Goal: Find specific page/section: Find specific page/section

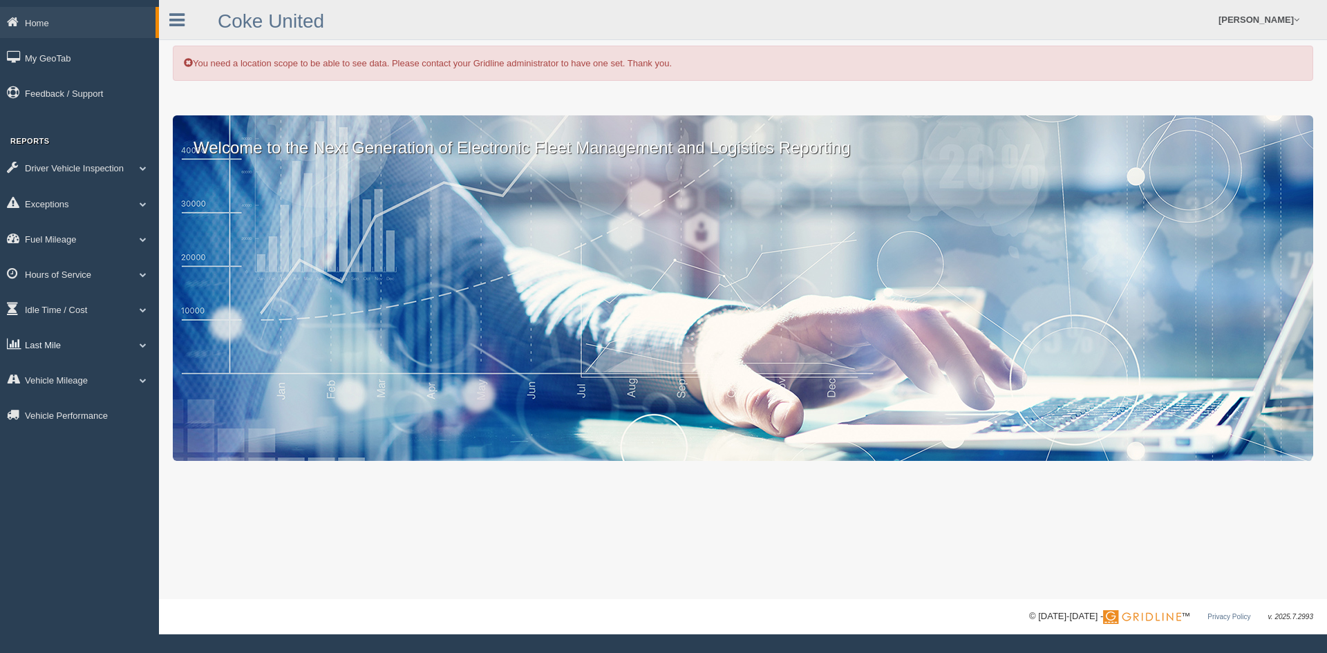
click at [93, 344] on link "Last Mile" at bounding box center [79, 344] width 159 height 31
click at [95, 375] on link "Planned Vs Actual" at bounding box center [90, 376] width 131 height 25
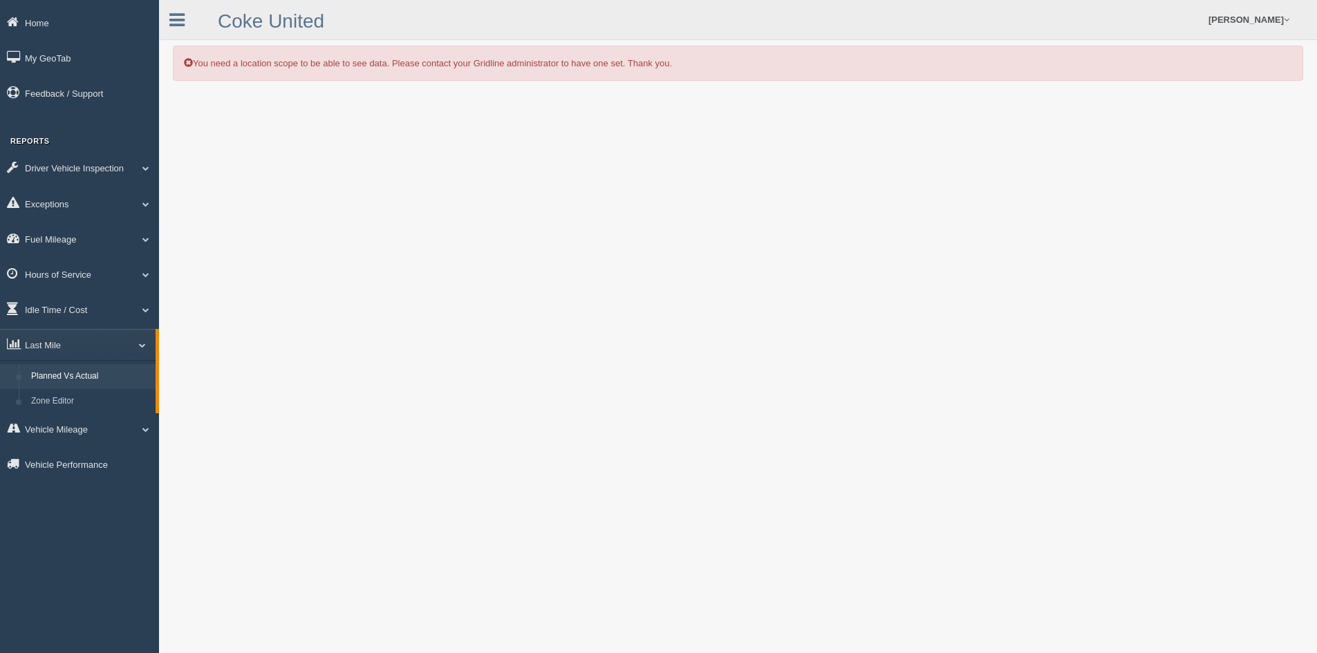
click at [504, 24] on div "Coke United Dan Eggeling Feedback/Support Log Off" at bounding box center [738, 20] width 1158 height 40
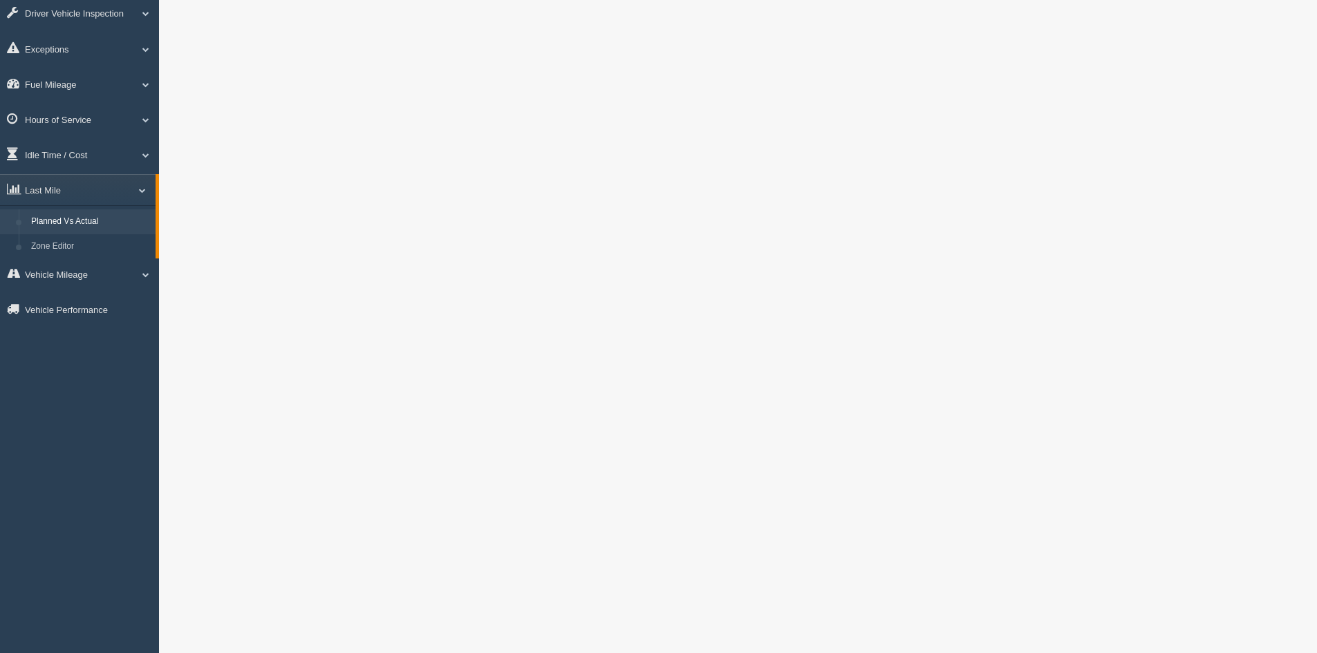
scroll to position [39, 0]
